Goal: Information Seeking & Learning: Learn about a topic

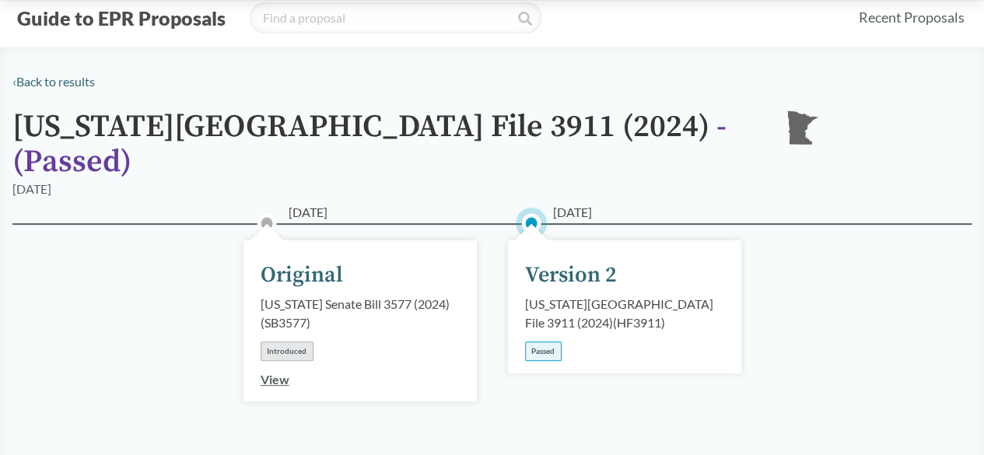
scroll to position [78, 0]
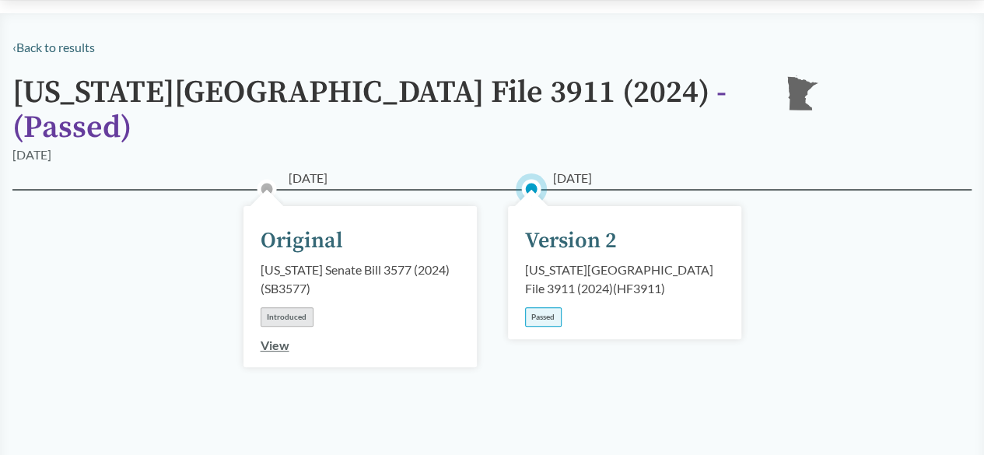
click at [563, 260] on div "[US_STATE][GEOGRAPHIC_DATA] File 3911 (2024) ( HF3911 )" at bounding box center [624, 278] width 199 height 37
click at [563, 225] on div "Version 2" at bounding box center [571, 241] width 92 height 33
click at [546, 307] on div "Passed" at bounding box center [543, 316] width 37 height 19
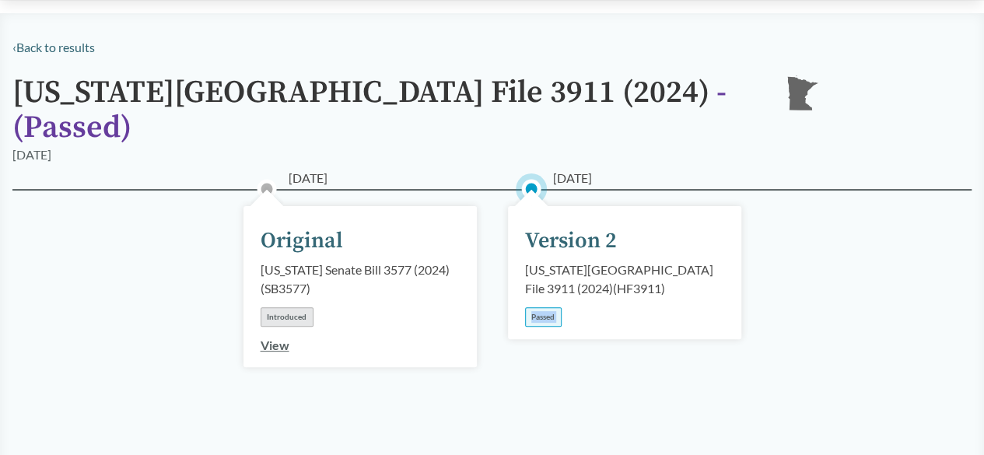
click at [546, 307] on div "Passed" at bounding box center [543, 316] width 37 height 19
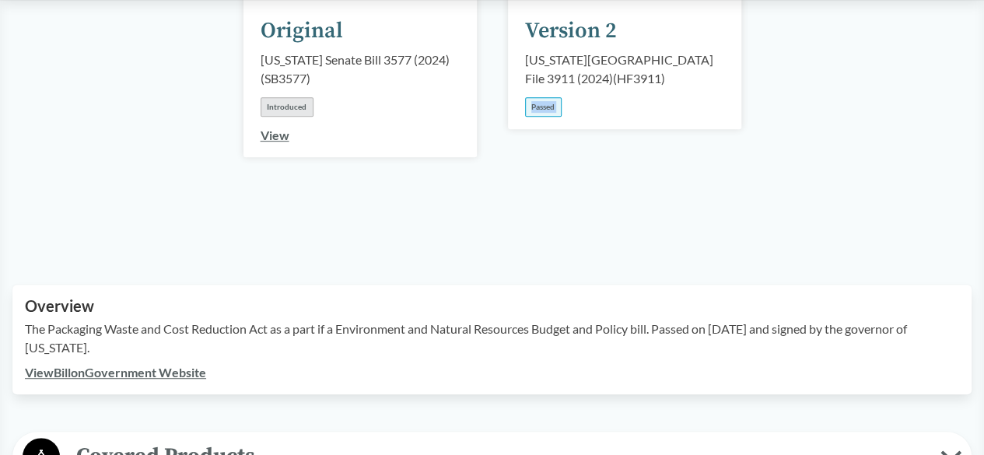
scroll to position [389, 0]
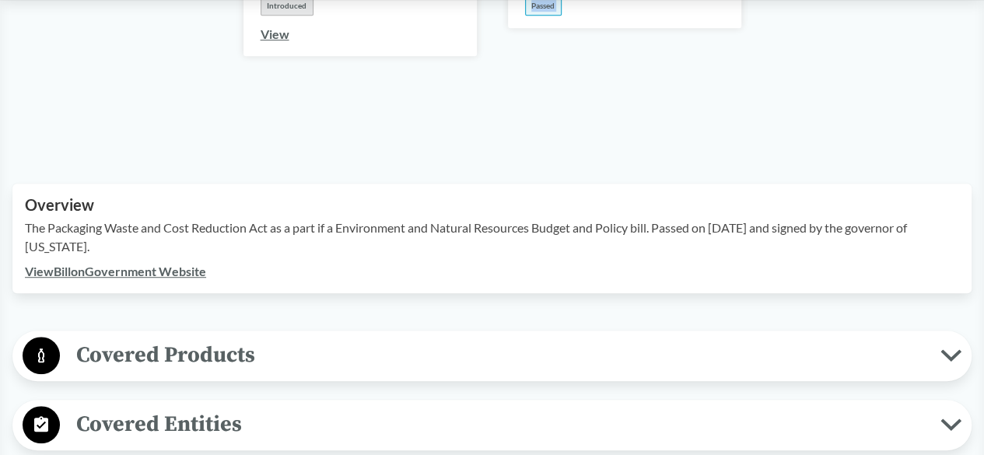
click at [131, 264] on link "View Bill on Government Website" at bounding box center [115, 271] width 181 height 15
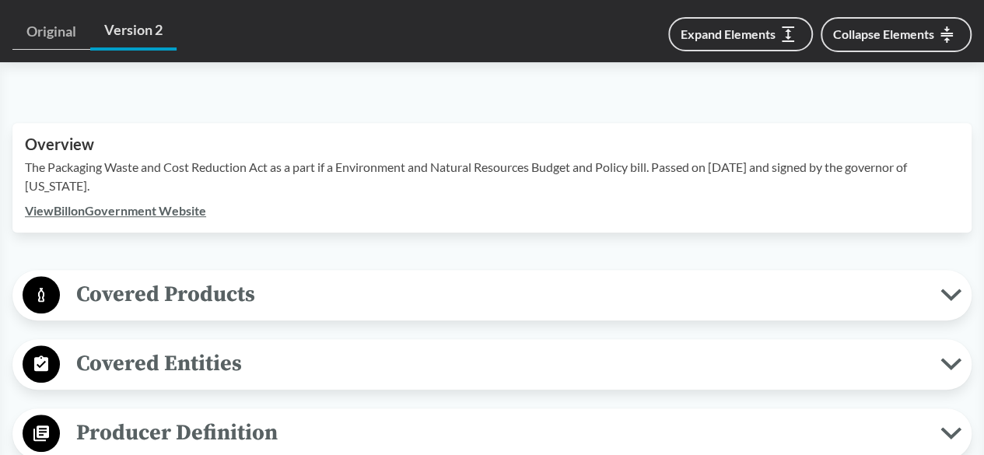
scroll to position [622, 0]
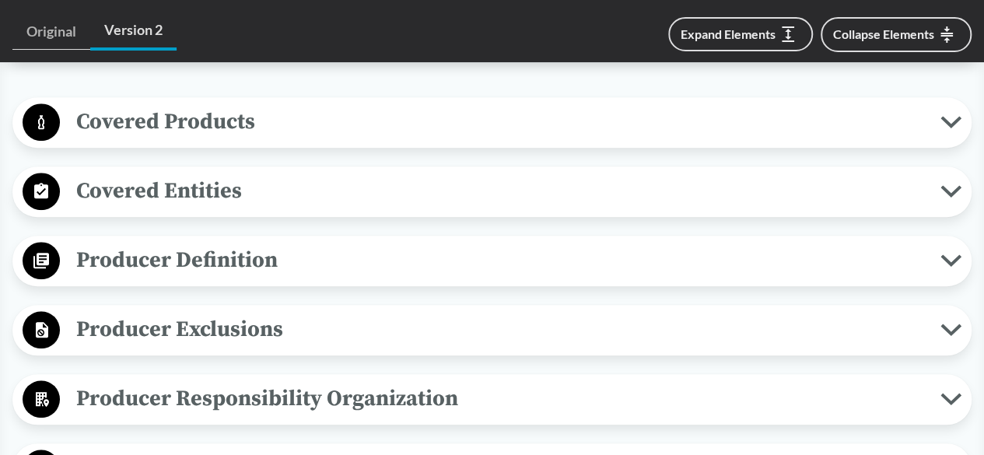
click at [402, 117] on button "Covered Products" at bounding box center [492, 123] width 948 height 40
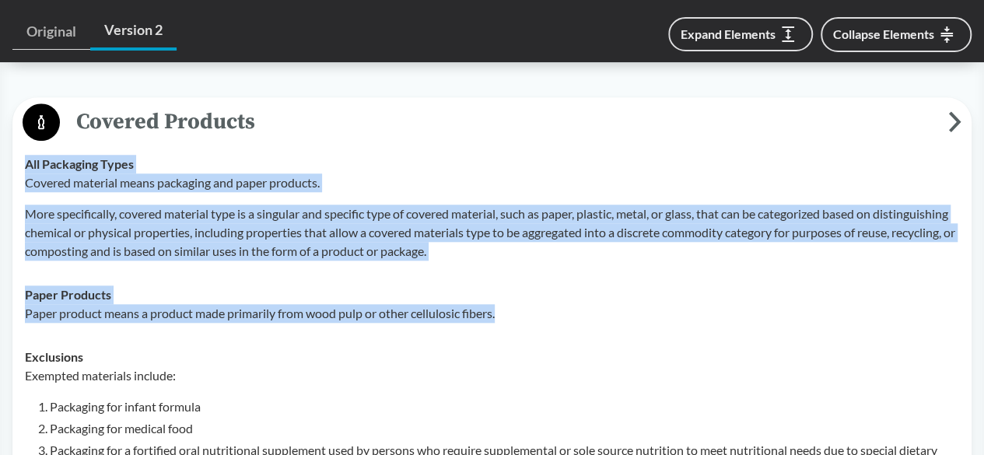
drag, startPoint x: 28, startPoint y: 141, endPoint x: 512, endPoint y: 294, distance: 507.3
copy tbody "All Packaging Types Covered material means packaging and paper products. More s…"
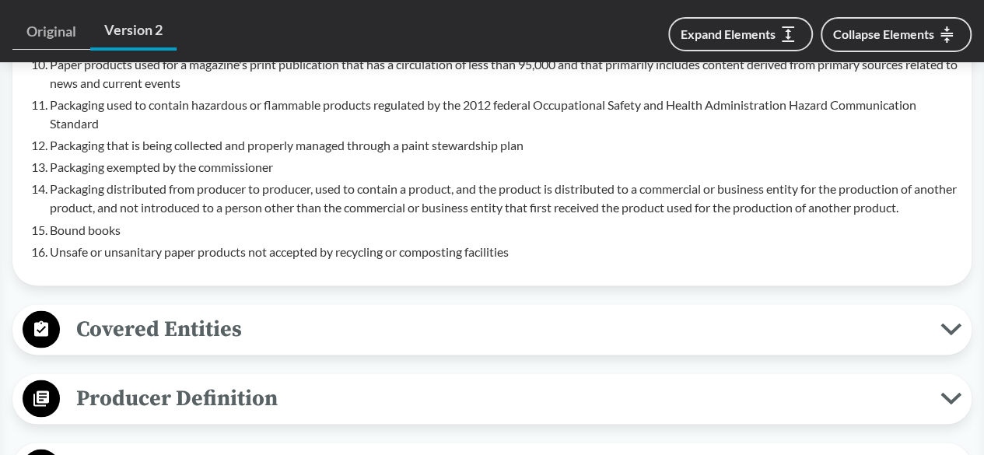
scroll to position [1322, 0]
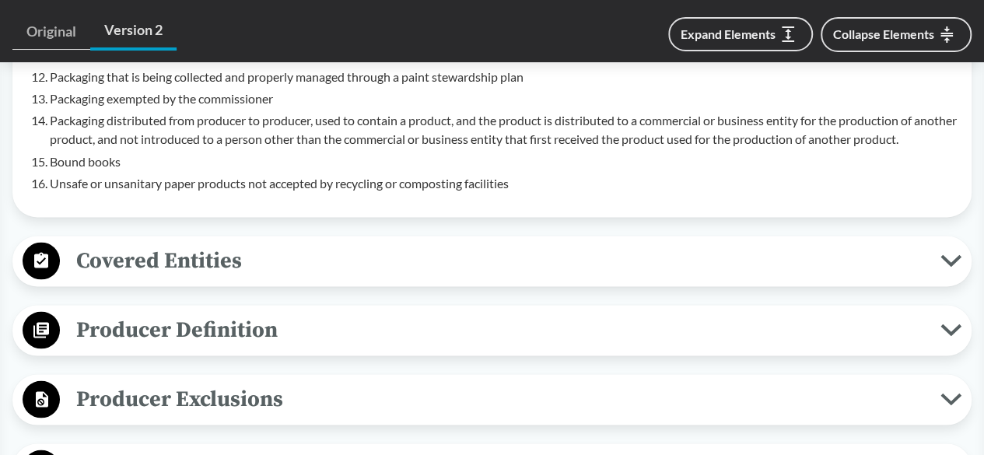
click at [436, 312] on span "Producer Definition" at bounding box center [500, 329] width 880 height 35
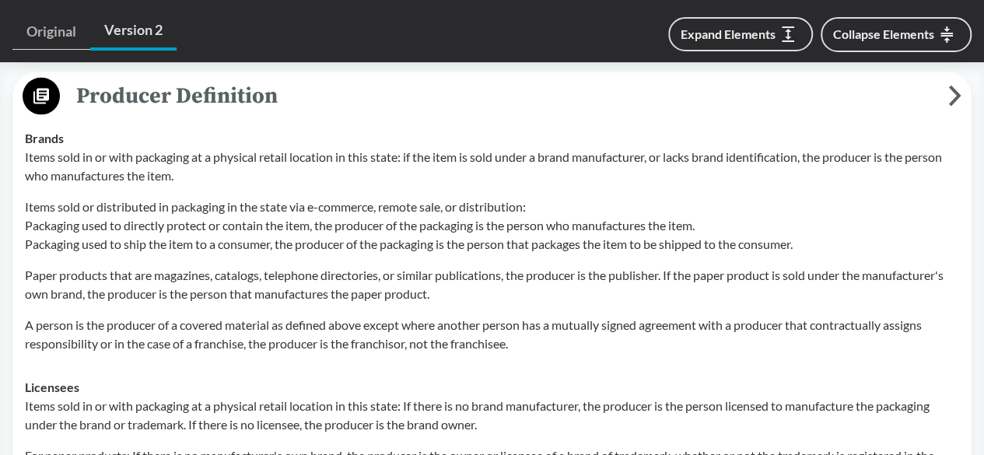
scroll to position [1477, 0]
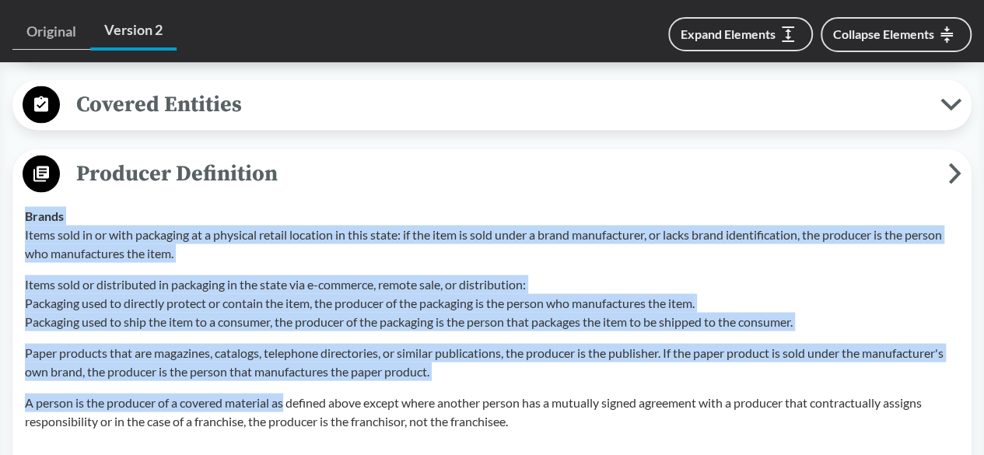
drag, startPoint x: 23, startPoint y: 190, endPoint x: 285, endPoint y: 382, distance: 323.8
click at [285, 382] on td "Brands Items sold in or with packaging at a physical retail location in this st…" at bounding box center [492, 318] width 948 height 249
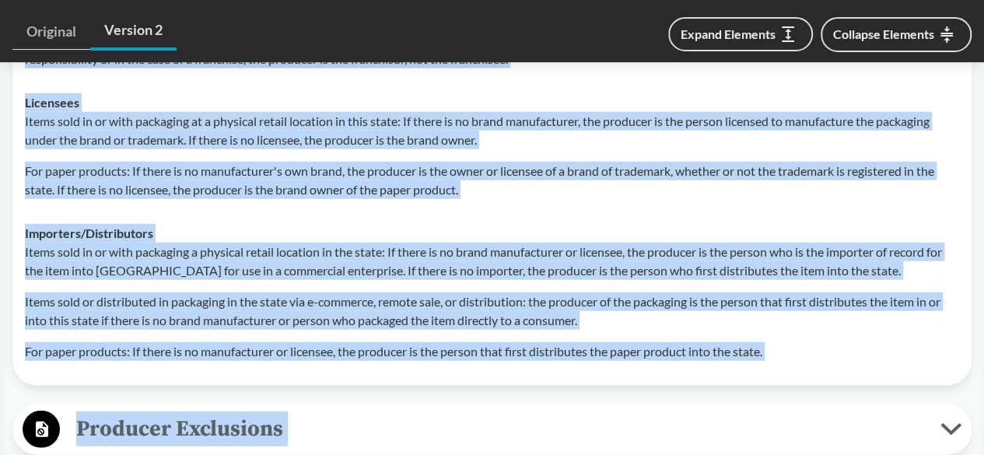
scroll to position [1858, 0]
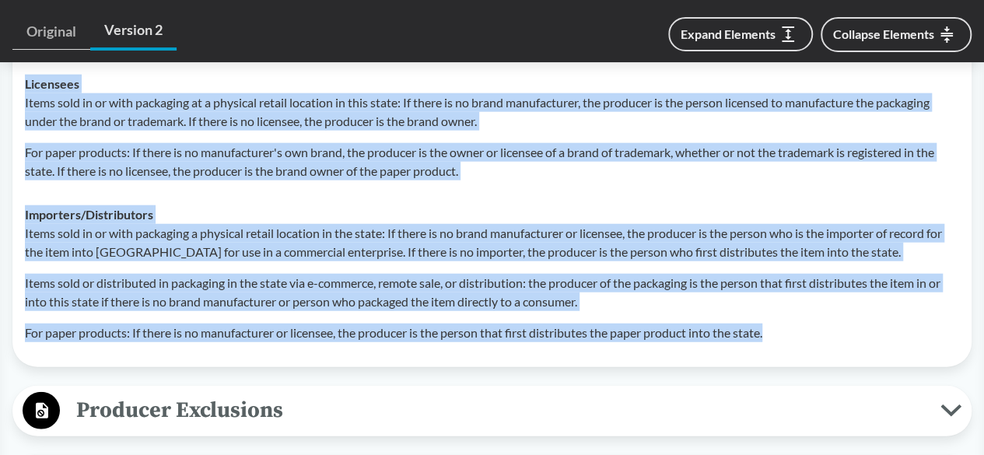
copy tbody "Brands Items sold in or with packaging at a physical retail location in this st…"
